Goal: Task Accomplishment & Management: Manage account settings

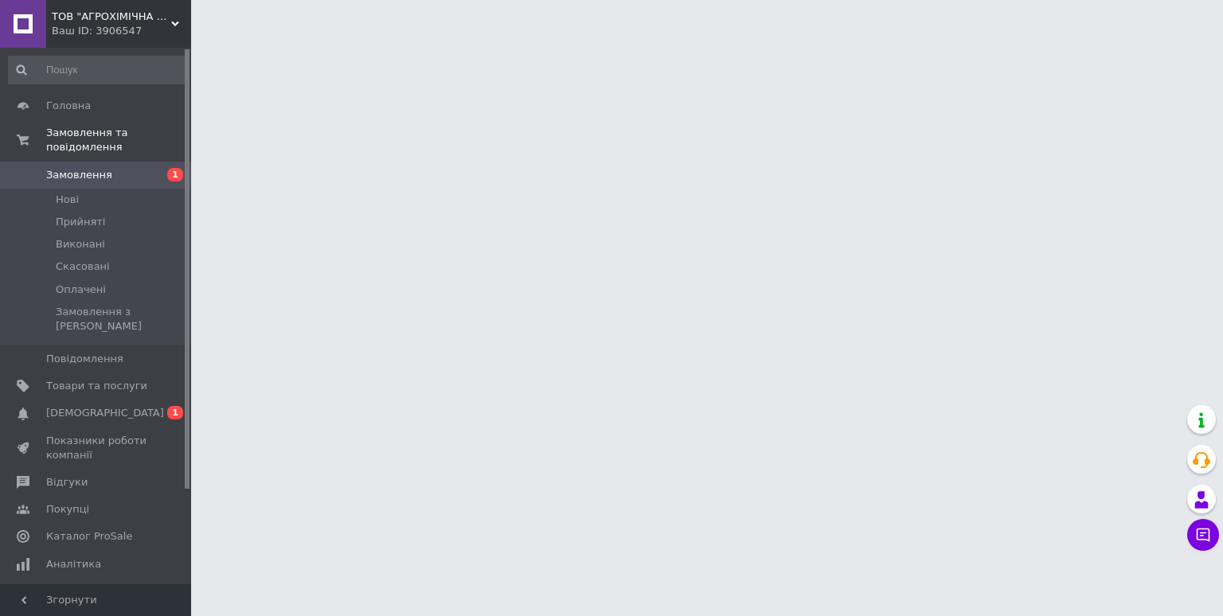
click at [81, 168] on span "Замовлення" at bounding box center [79, 175] width 66 height 14
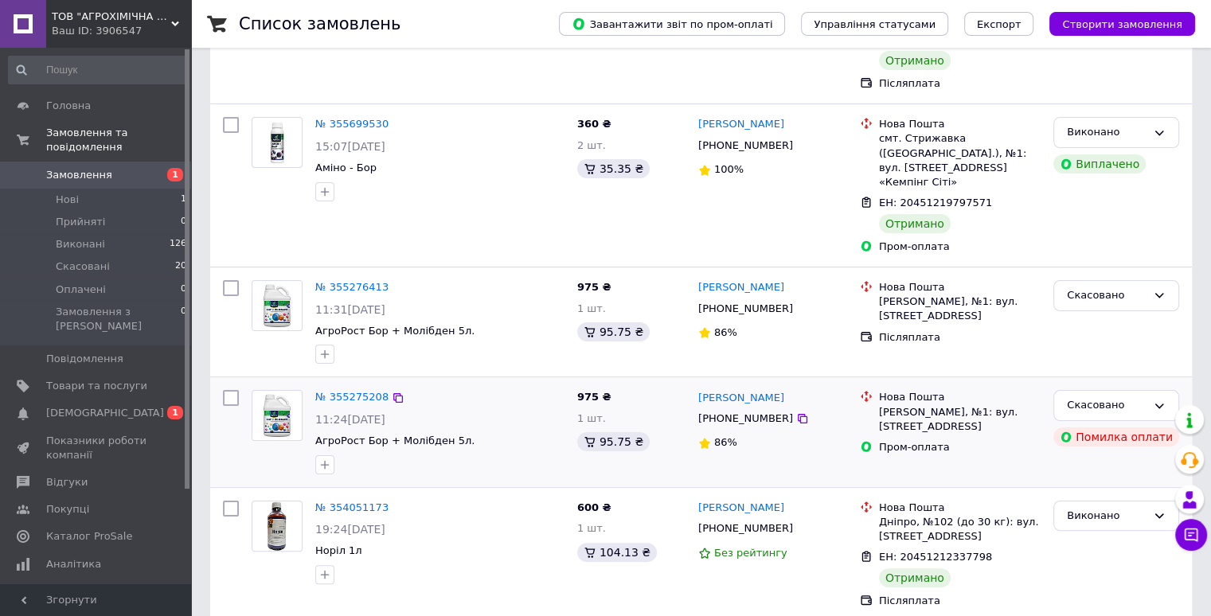
scroll to position [239, 0]
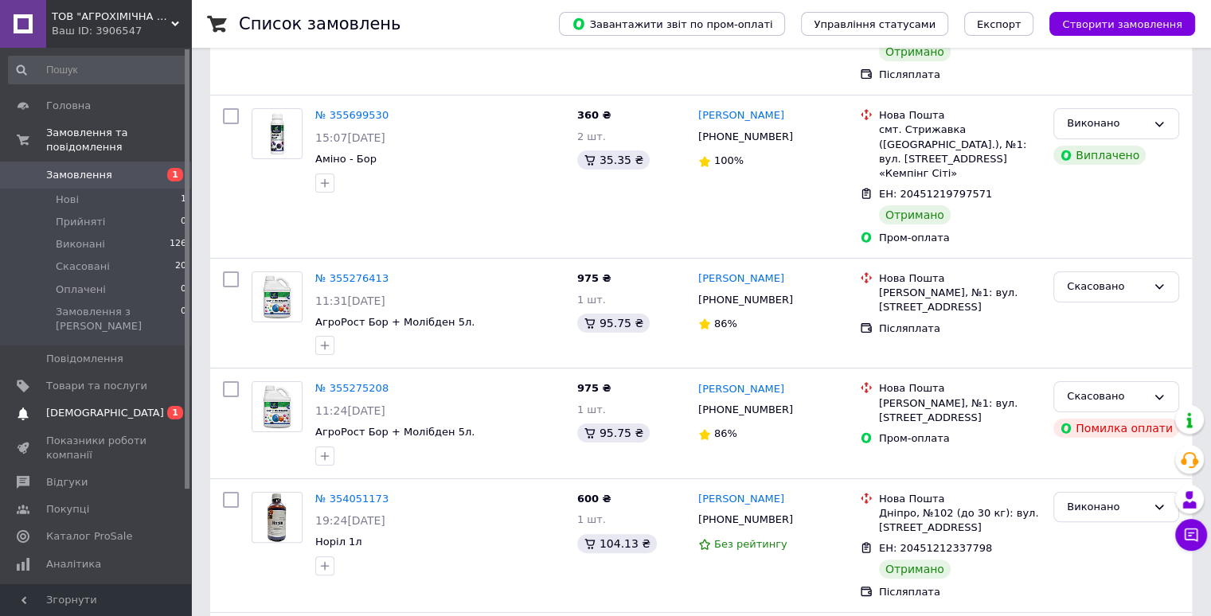
click at [56, 406] on span "[DEMOGRAPHIC_DATA]" at bounding box center [105, 413] width 118 height 14
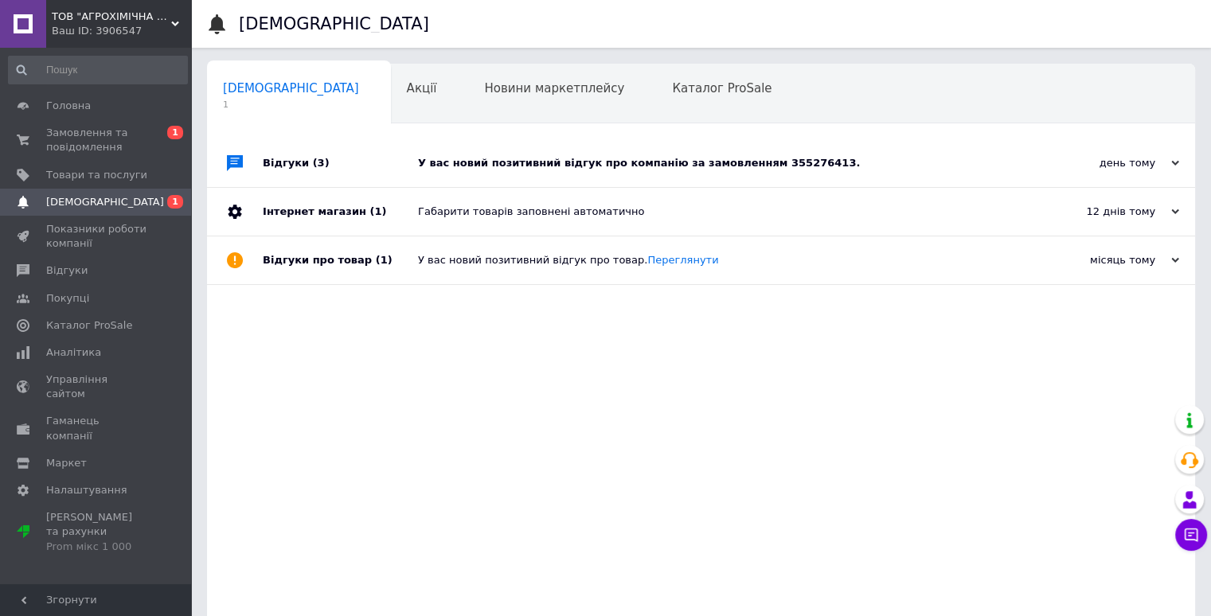
click at [478, 166] on div "У вас новий позитивний відгук про компанію за замовленням 355276413." at bounding box center [719, 163] width 602 height 14
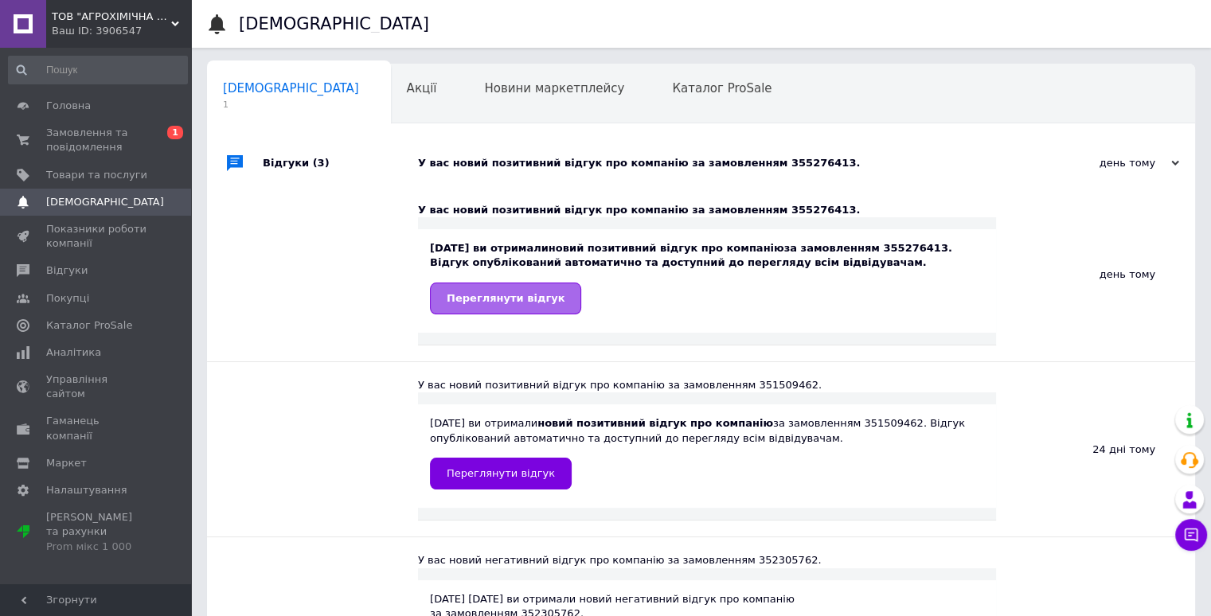
click at [497, 303] on span "Переглянути відгук" at bounding box center [506, 298] width 118 height 12
click at [106, 147] on span "Замовлення та повідомлення" at bounding box center [96, 140] width 101 height 29
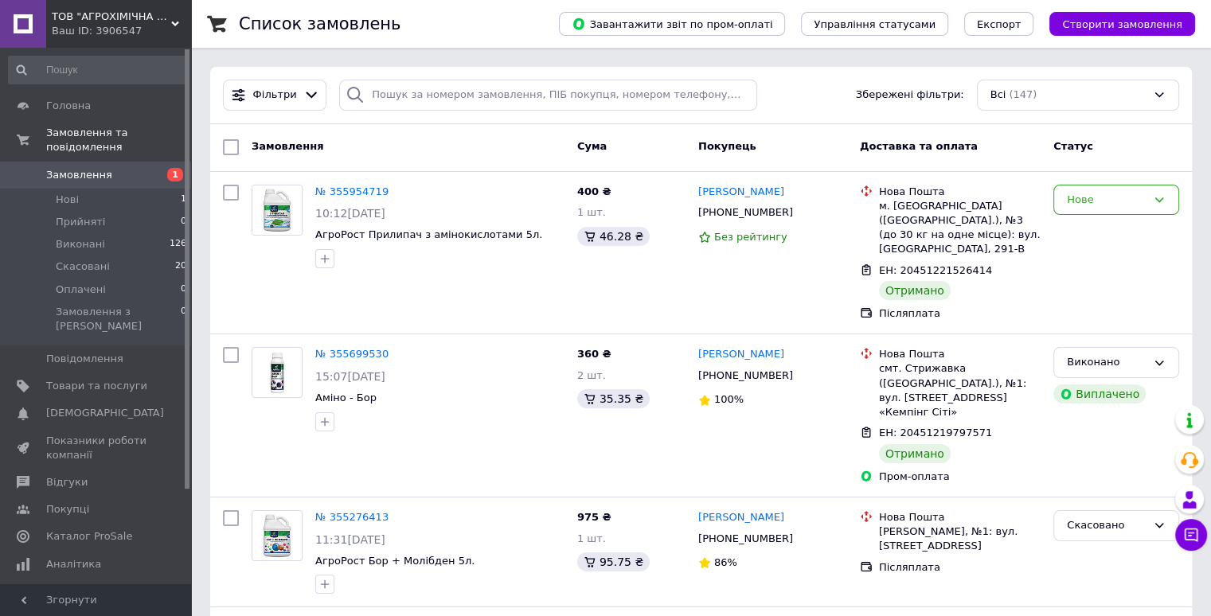
click at [78, 168] on span "Замовлення" at bounding box center [79, 175] width 66 height 14
click at [1159, 197] on icon at bounding box center [1159, 200] width 13 height 13
click at [1093, 268] on li "Виконано" at bounding box center [1116, 262] width 124 height 29
click at [78, 215] on span "Прийняті" at bounding box center [80, 222] width 49 height 14
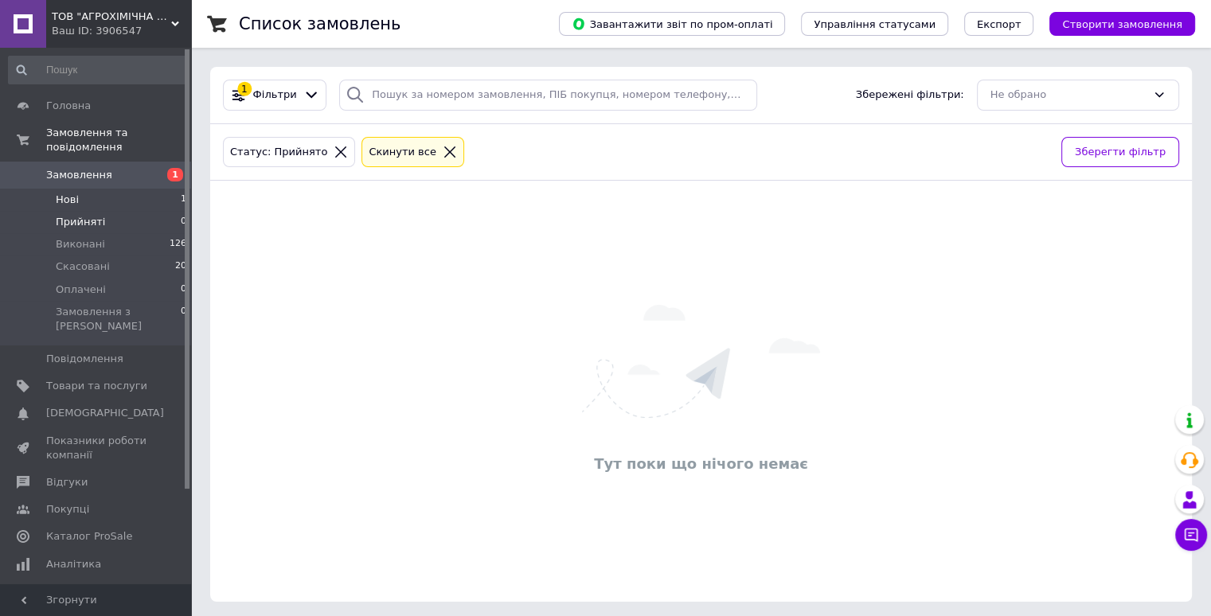
click at [73, 193] on span "Нові" at bounding box center [67, 200] width 23 height 14
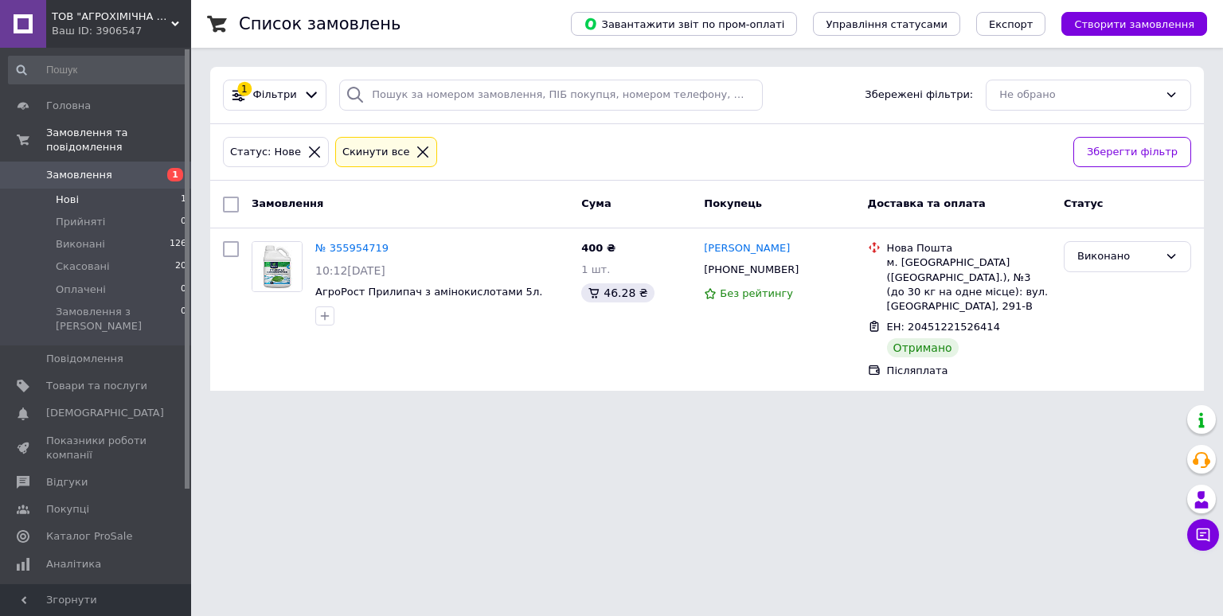
click at [71, 168] on span "Замовлення" at bounding box center [79, 175] width 66 height 14
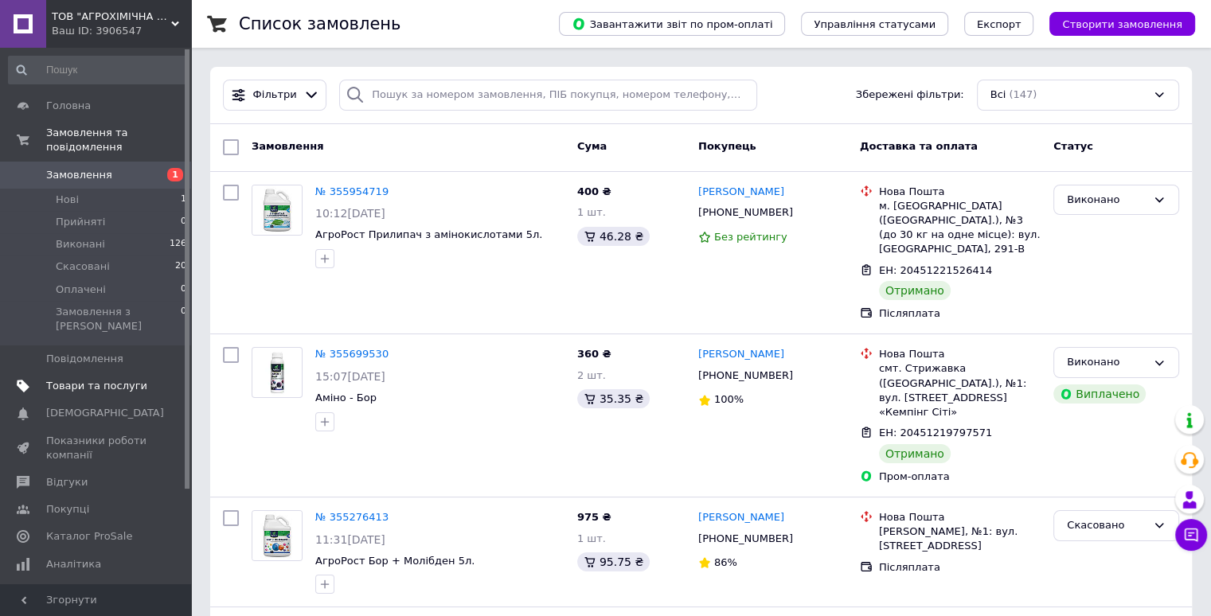
click at [66, 379] on span "Товари та послуги" at bounding box center [96, 386] width 101 height 14
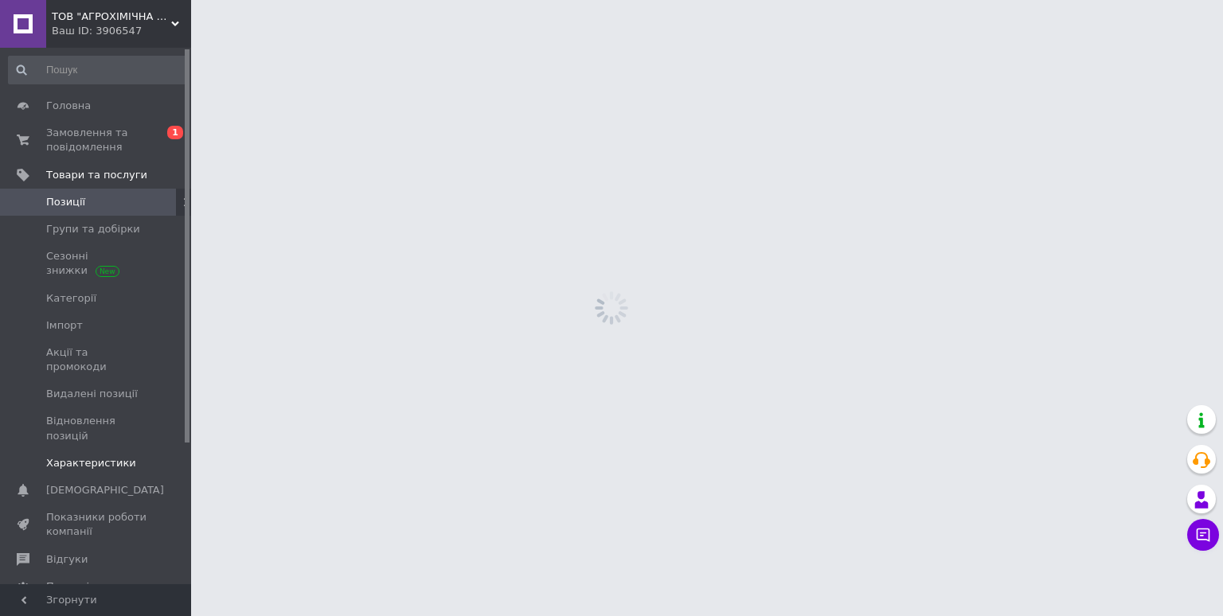
click at [82, 450] on link "Характеристики" at bounding box center [98, 463] width 196 height 27
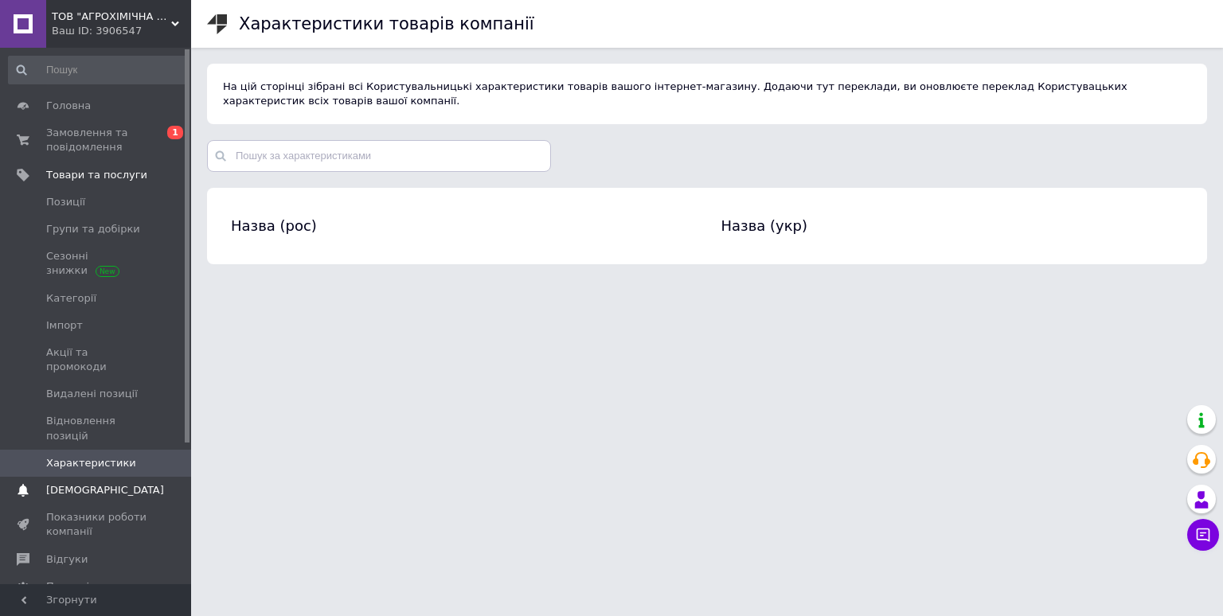
click at [83, 483] on span "[DEMOGRAPHIC_DATA]" at bounding box center [105, 490] width 118 height 14
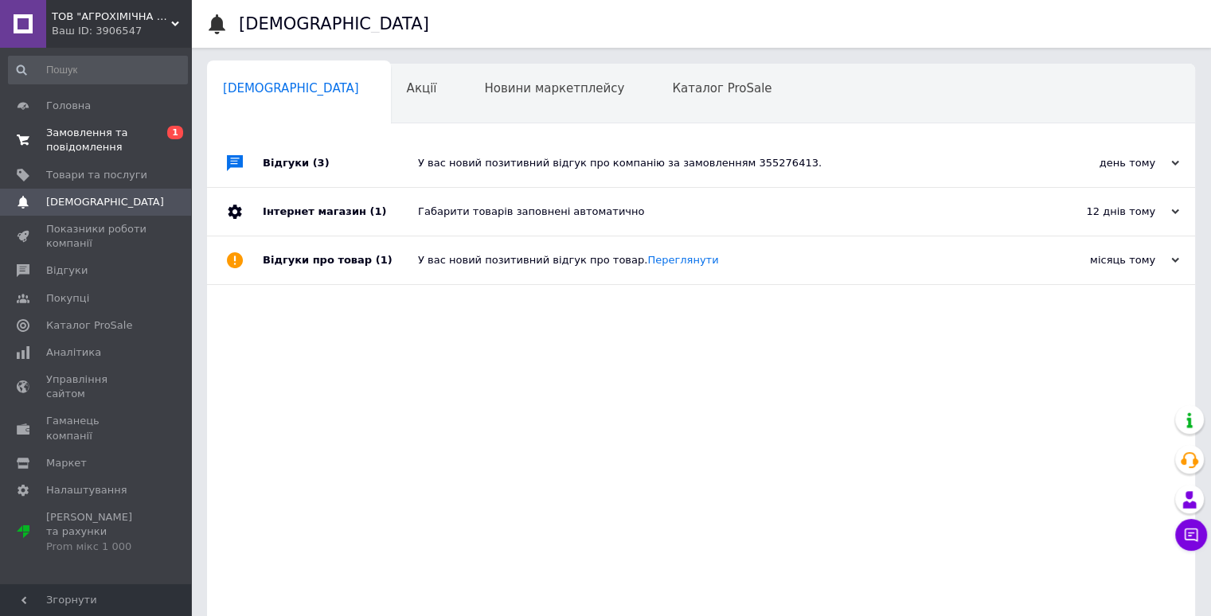
click at [89, 146] on span "Замовлення та повідомлення" at bounding box center [96, 140] width 101 height 29
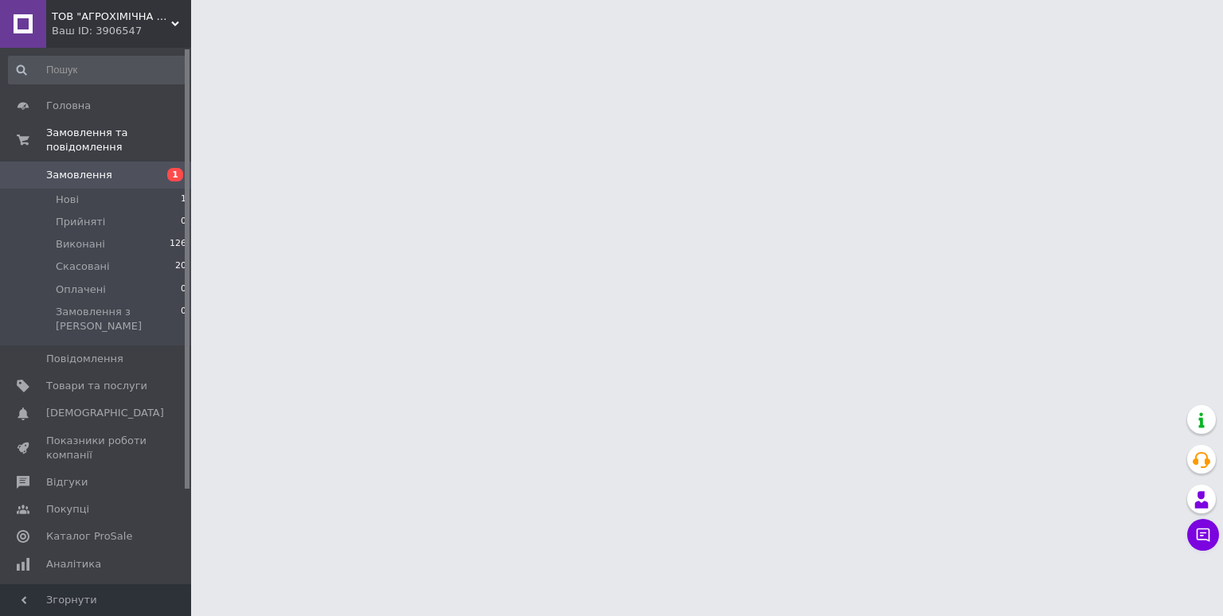
click at [86, 168] on span "Замовлення" at bounding box center [79, 175] width 66 height 14
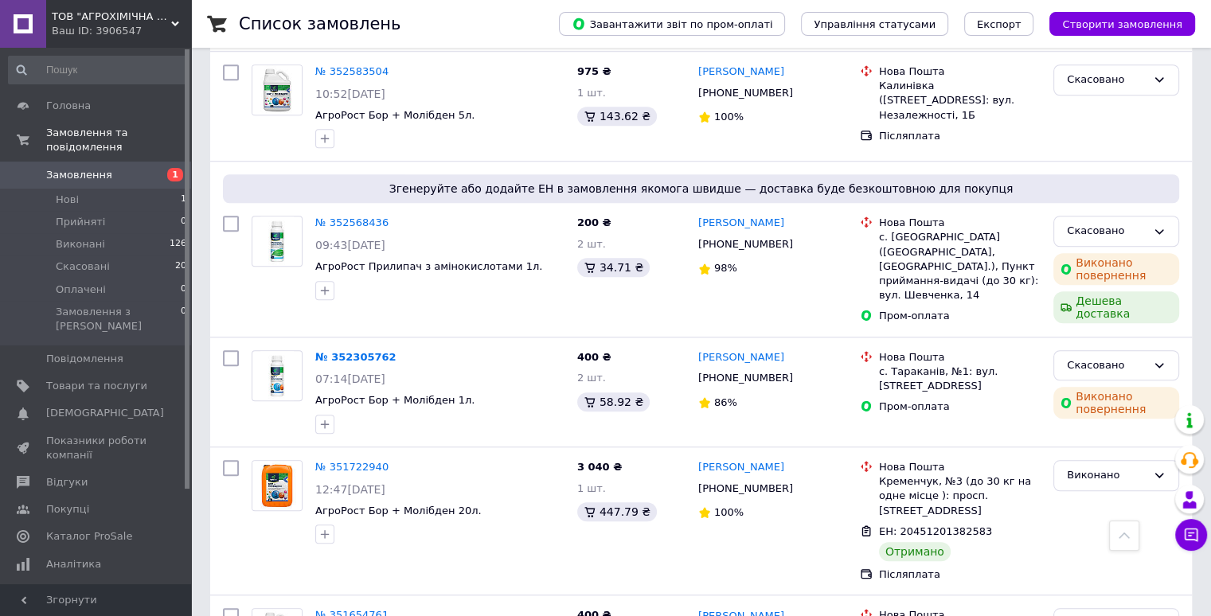
scroll to position [1274, 0]
